Goal: Transaction & Acquisition: Subscribe to service/newsletter

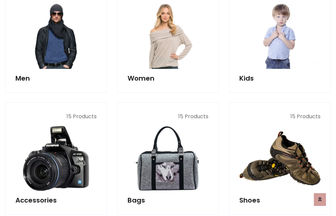
scroll to position [487, 0]
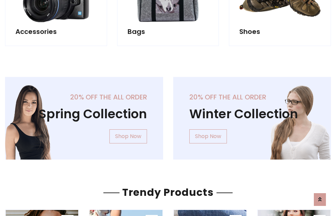
click at [168, 115] on div "20% off the all order Winter Collection Shop Now" at bounding box center [252, 123] width 168 height 93
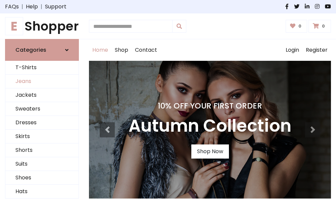
click at [42, 82] on link "Jeans" at bounding box center [41, 81] width 73 height 14
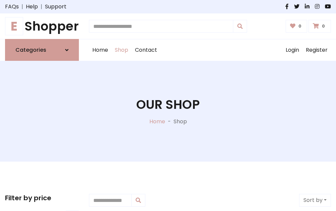
scroll to position [212, 0]
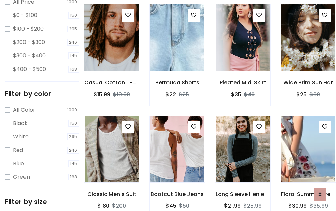
click at [111, 52] on img at bounding box center [111, 37] width 65 height 161
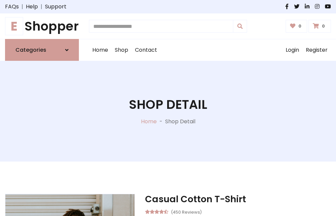
scroll to position [72, 0]
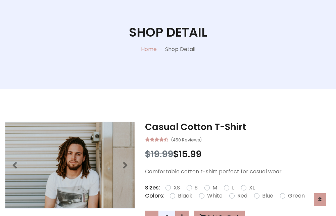
click at [241, 196] on label "Red" at bounding box center [242, 196] width 10 height 8
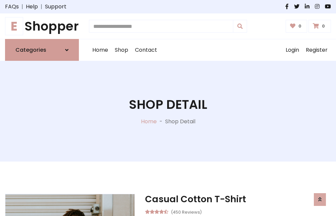
scroll to position [72, 0]
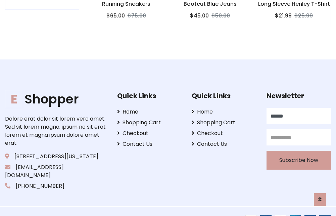
type input "******"
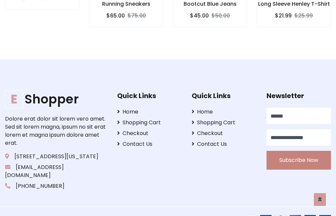
type input "**********"
click at [298, 152] on button "Subscribe Now" at bounding box center [298, 160] width 64 height 19
